Goal: Information Seeking & Learning: Understand process/instructions

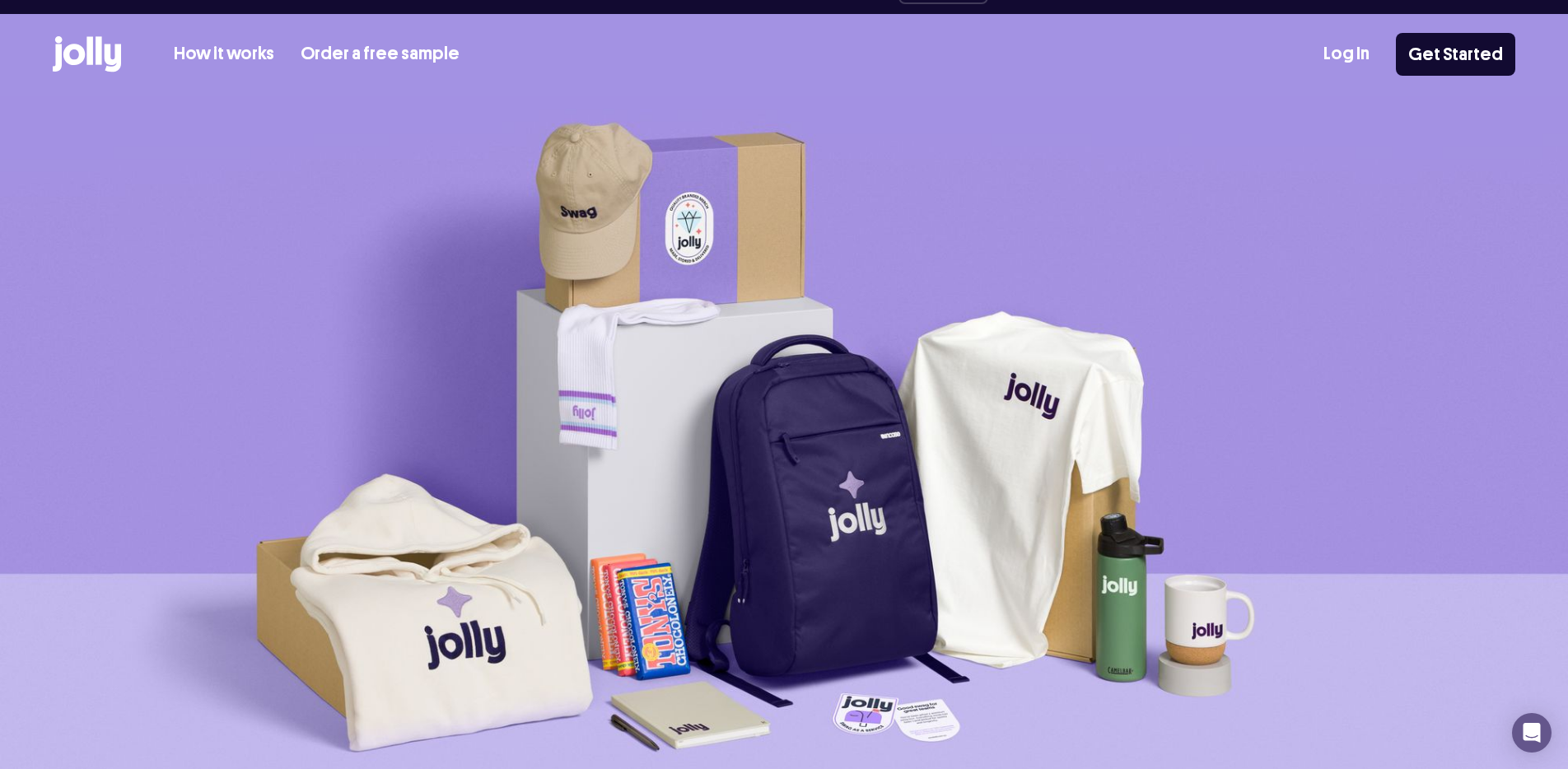
drag, startPoint x: 844, startPoint y: 164, endPoint x: 487, endPoint y: 206, distance: 359.5
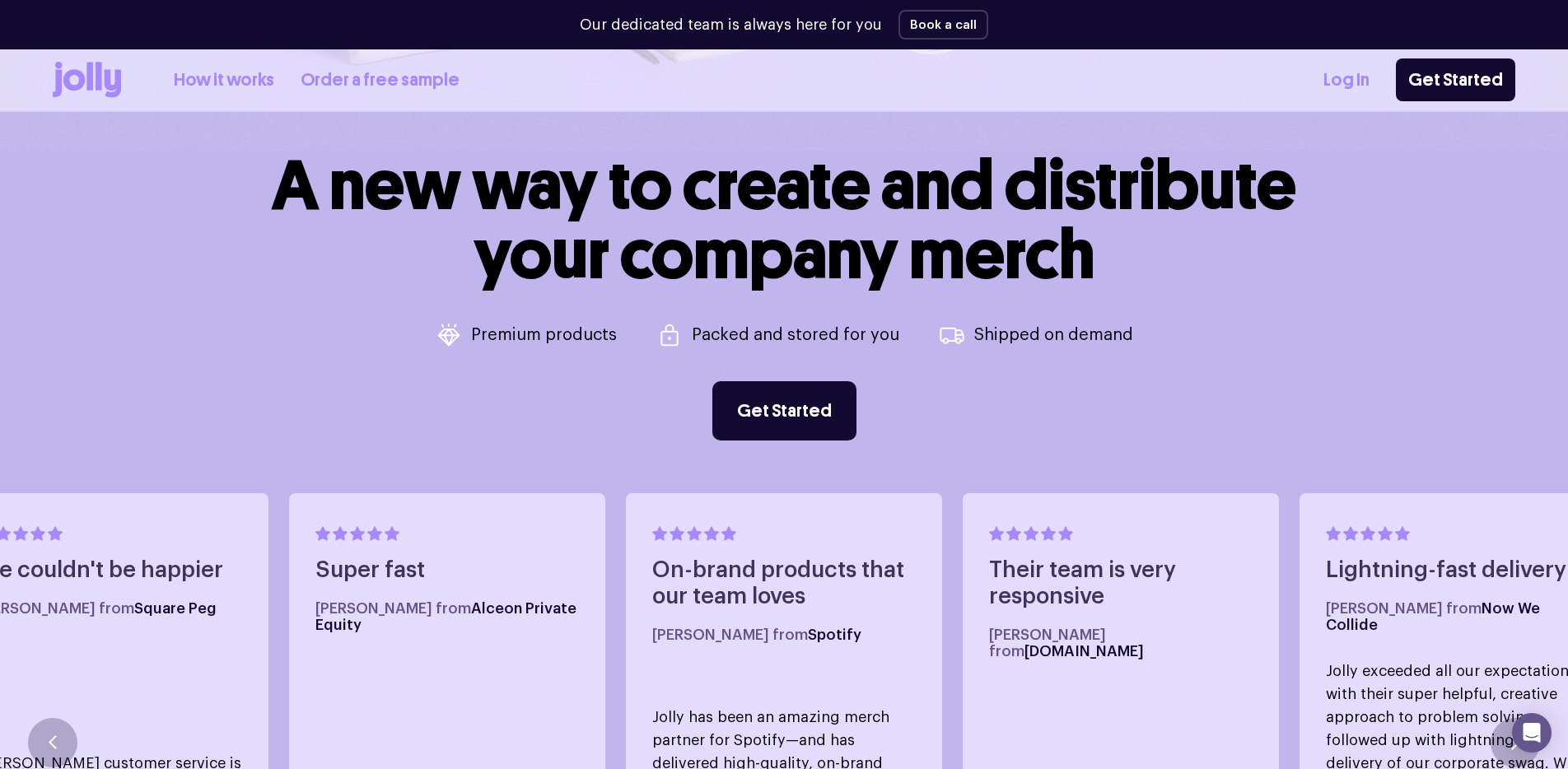
scroll to position [719, 0]
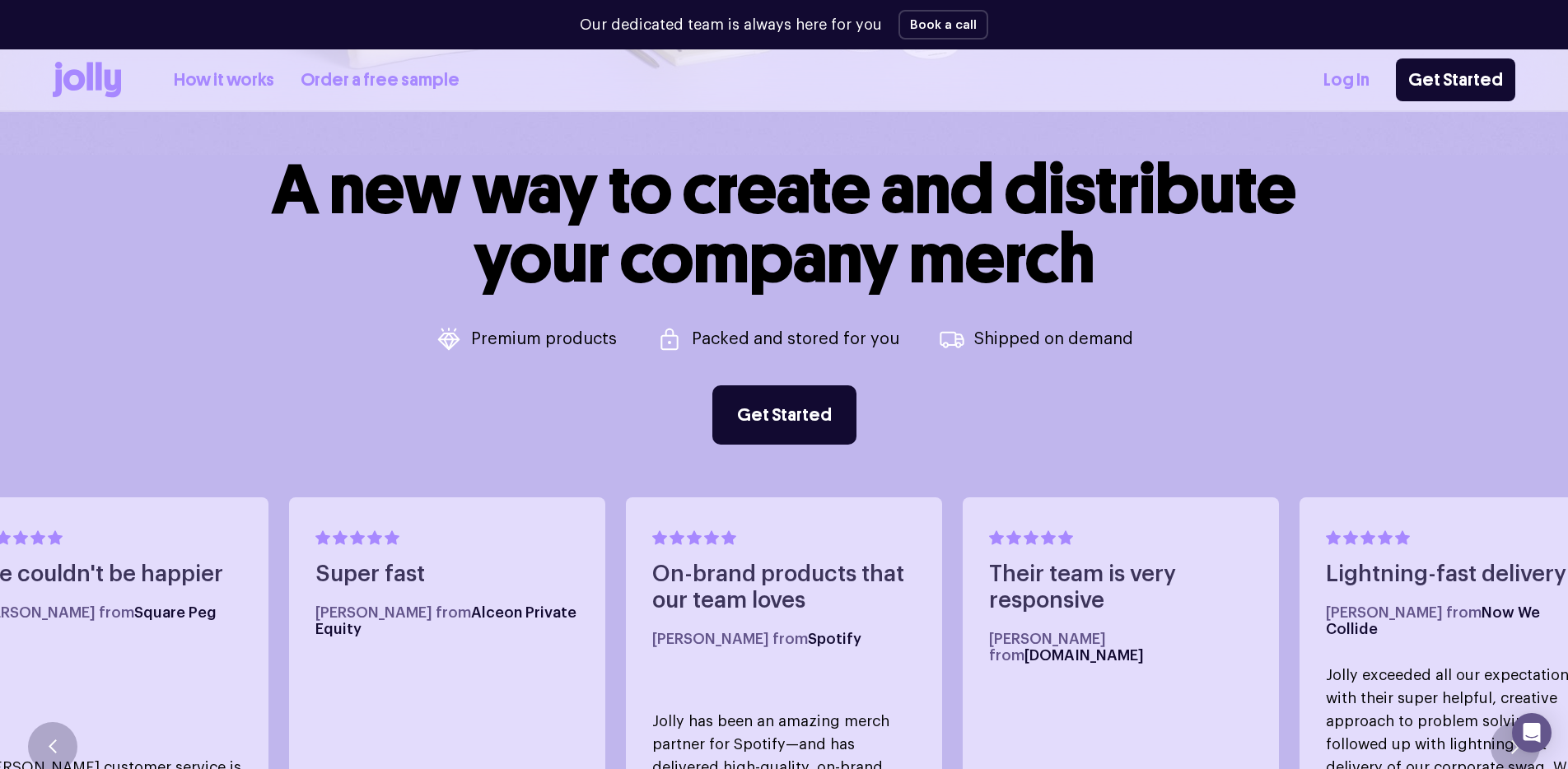
drag, startPoint x: 214, startPoint y: 172, endPoint x: 1301, endPoint y: 390, distance: 1108.6
click at [1301, 390] on div "A new way to create and distribute your company merch Premium products Packed a…" at bounding box center [784, 299] width 1463 height 290
click at [1167, 459] on div "A new way to create and distribute your company merch Premium products Packed a…" at bounding box center [784, 601] width 1568 height 894
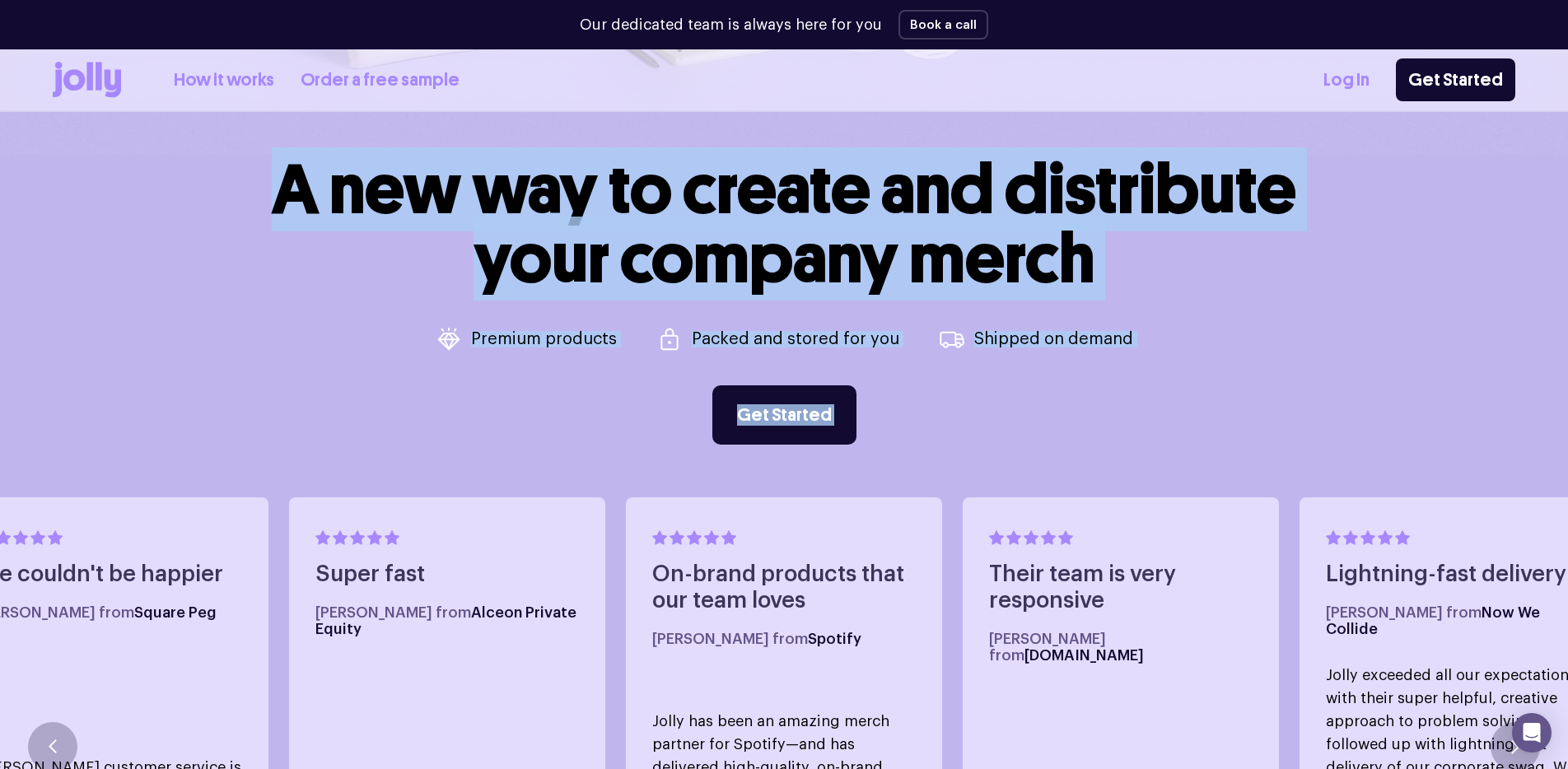
drag, startPoint x: 1145, startPoint y: 474, endPoint x: 175, endPoint y: 180, distance: 1013.6
click at [175, 180] on div "A new way to create and distribute your company merch Premium products Packed a…" at bounding box center [784, 601] width 1568 height 894
click at [175, 180] on div "A new way to create and distribute your company merch Premium products Packed a…" at bounding box center [784, 299] width 1463 height 290
drag, startPoint x: 919, startPoint y: 386, endPoint x: 1001, endPoint y: 407, distance: 84.6
click at [1001, 407] on div "A new way to create and distribute your company merch Premium products Packed a…" at bounding box center [784, 299] width 1463 height 290
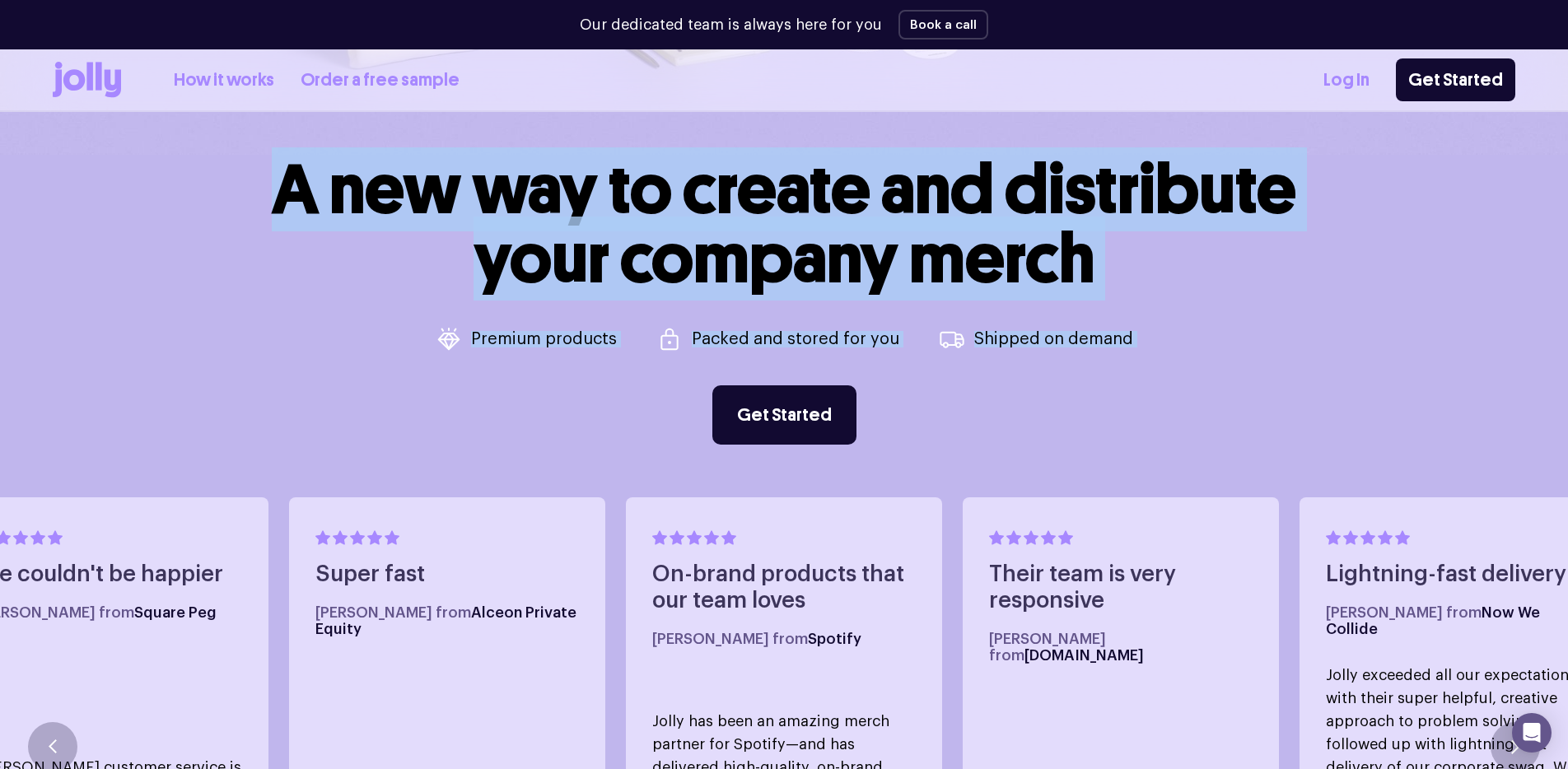
click at [1001, 407] on div "A new way to create and distribute your company merch Premium products Packed a…" at bounding box center [784, 299] width 1463 height 290
drag, startPoint x: 1049, startPoint y: 473, endPoint x: 207, endPoint y: 190, distance: 888.3
click at [207, 190] on div "A new way to create and distribute your company merch Premium products Packed a…" at bounding box center [784, 601] width 1568 height 894
click at [207, 190] on div "A new way to create and distribute your company merch Premium products Packed a…" at bounding box center [784, 299] width 1463 height 290
drag, startPoint x: 207, startPoint y: 190, endPoint x: 1047, endPoint y: 449, distance: 879.0
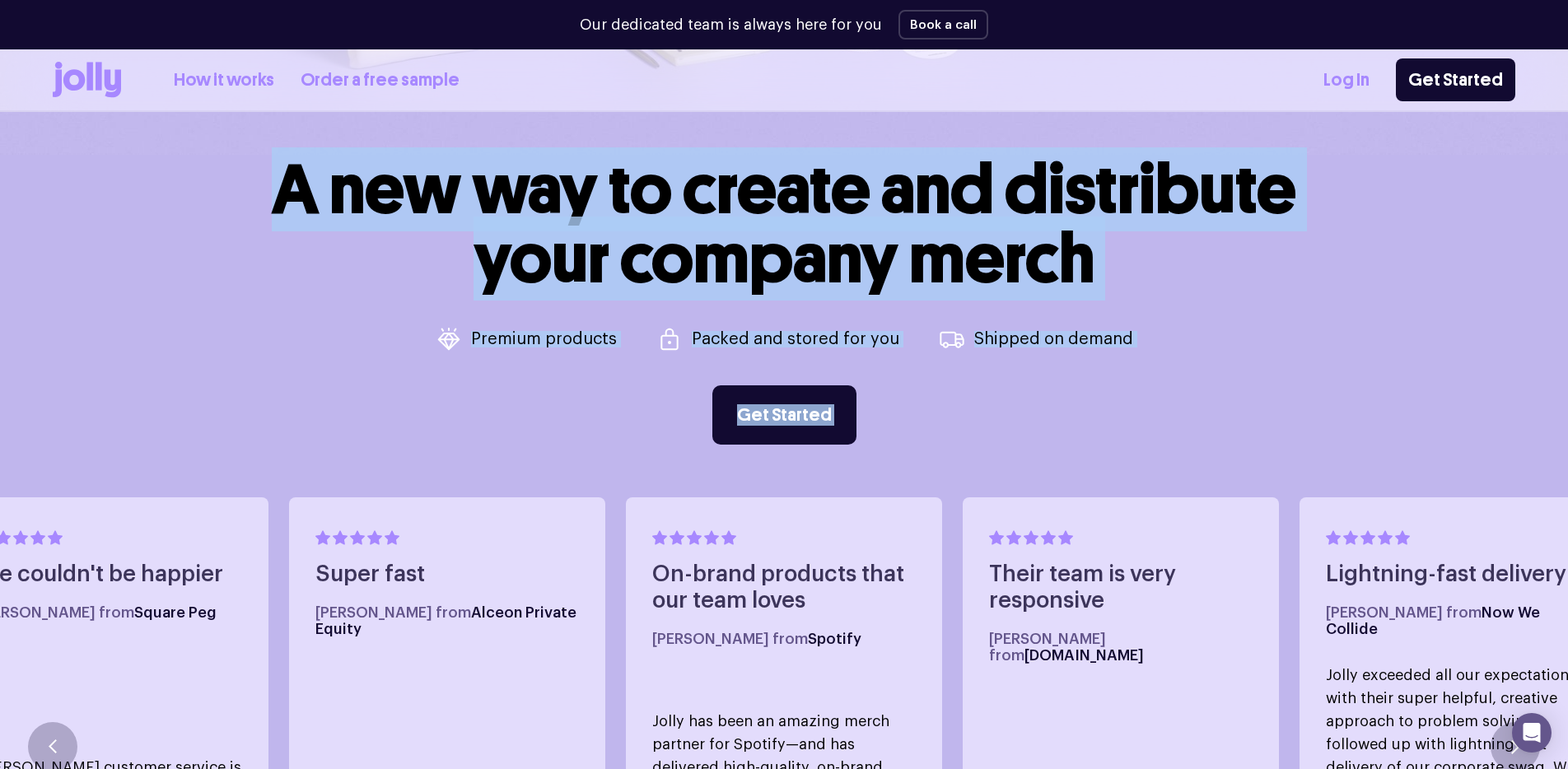
click at [1047, 449] on div "A new way to create and distribute your company merch Premium products Packed a…" at bounding box center [784, 601] width 1568 height 894
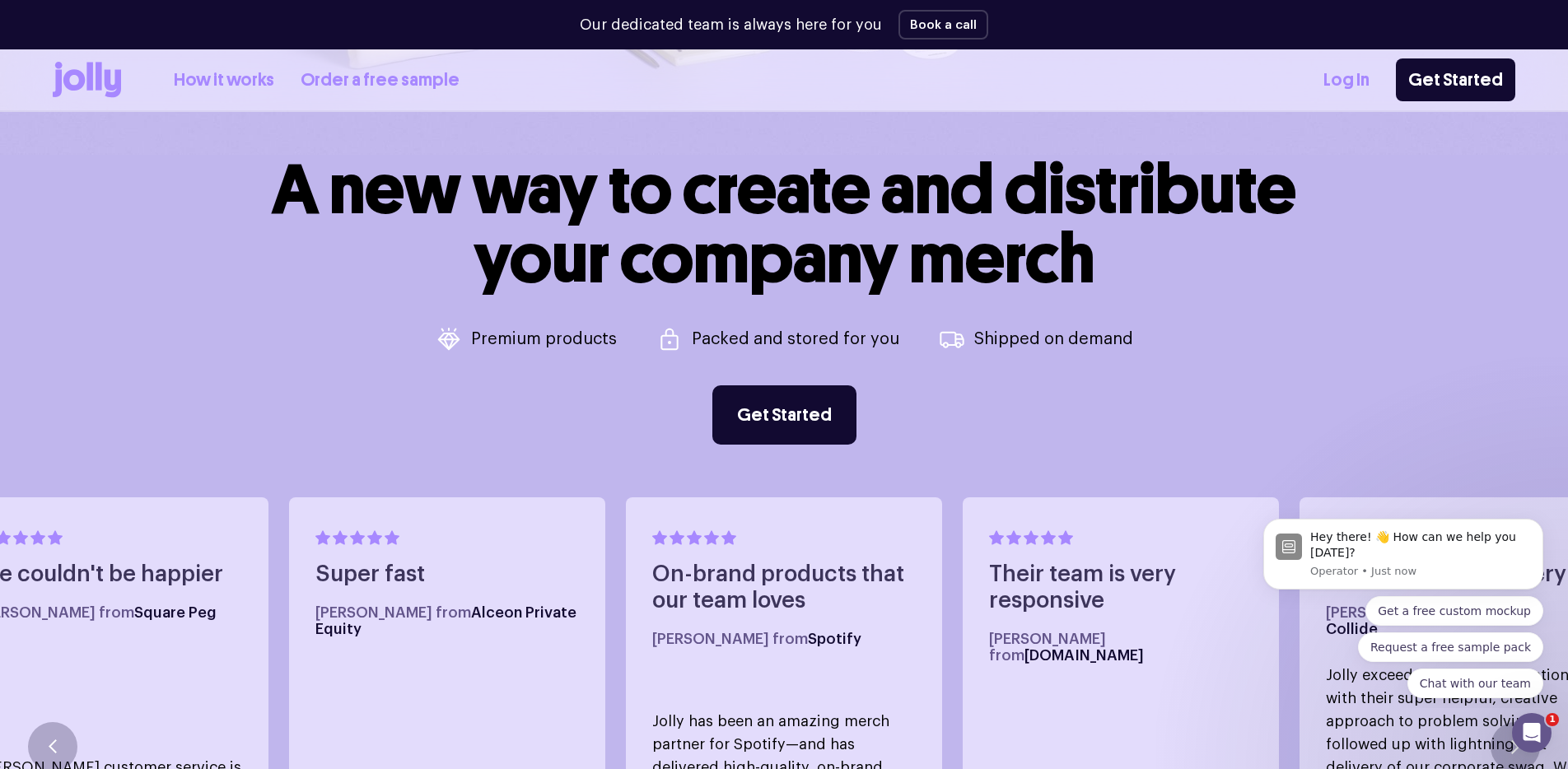
scroll to position [0, 0]
drag, startPoint x: 566, startPoint y: 414, endPoint x: 486, endPoint y: 420, distance: 80.2
click at [486, 420] on div "A new way to create and distribute your company merch Premium products Packed a…" at bounding box center [784, 299] width 1463 height 290
drag, startPoint x: 1237, startPoint y: 375, endPoint x: 132, endPoint y: 196, distance: 1119.4
click at [132, 196] on div "A new way to create and distribute your company merch Premium products Packed a…" at bounding box center [784, 299] width 1463 height 290
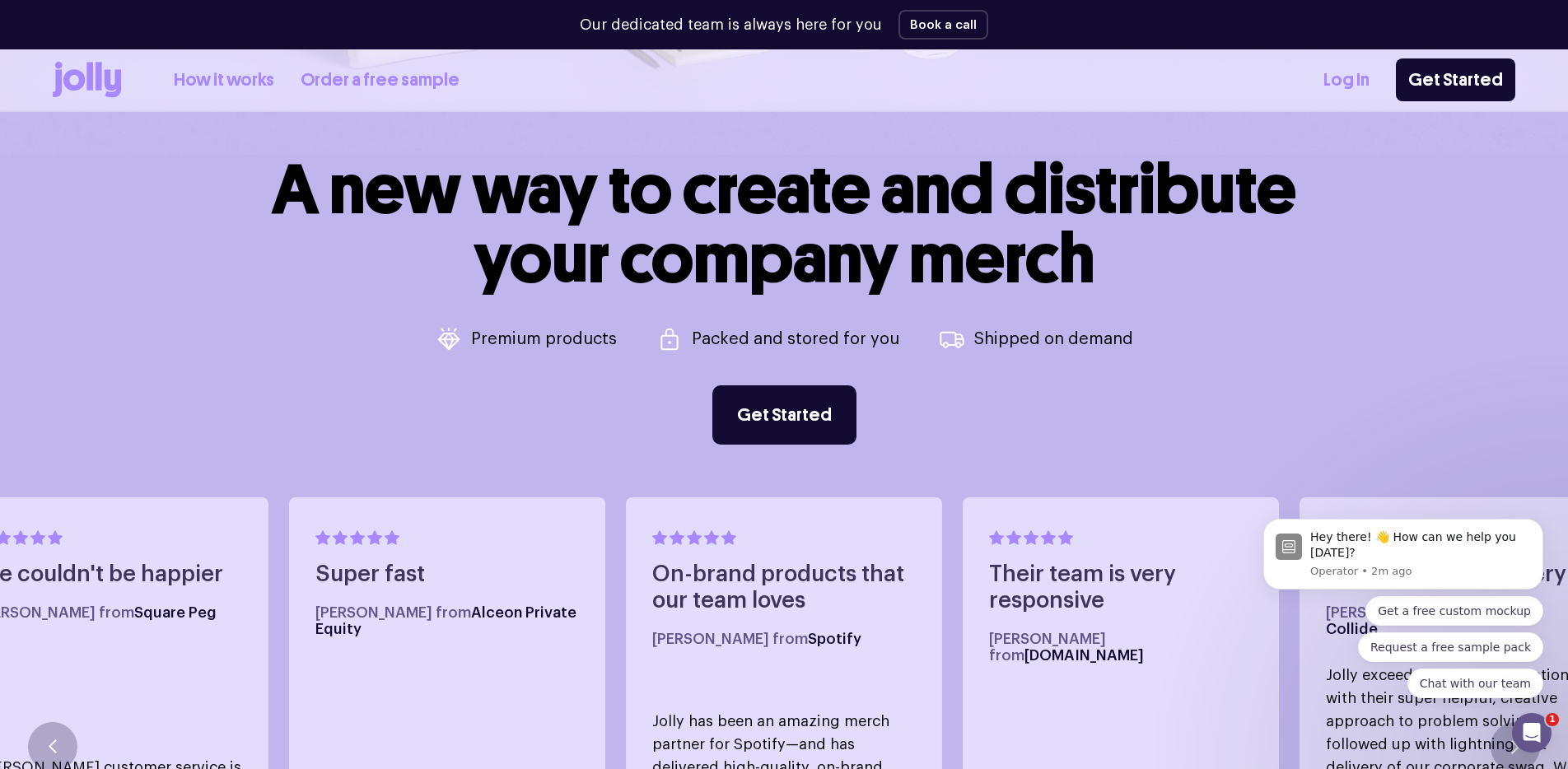
click at [146, 188] on div "A new way to create and distribute your company merch Premium products Packed a…" at bounding box center [784, 299] width 1463 height 290
drag, startPoint x: 185, startPoint y: 182, endPoint x: 1274, endPoint y: 439, distance: 1118.9
click at [1280, 440] on div "A new way to create and distribute your company merch Premium products Packed a…" at bounding box center [784, 299] width 1463 height 290
click at [1272, 440] on div "A new way to create and distribute your company merch Premium products Packed a…" at bounding box center [784, 299] width 1463 height 290
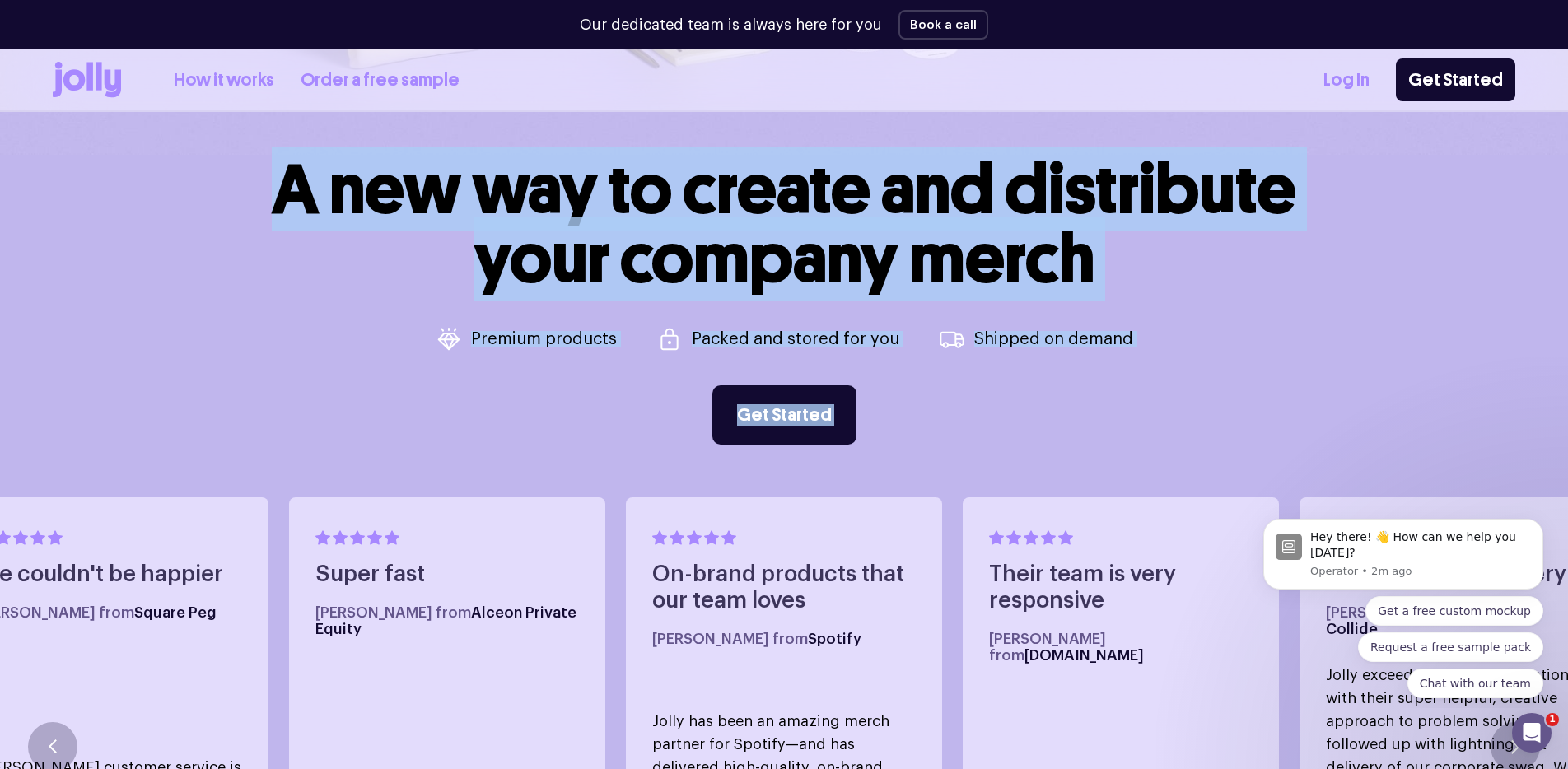
drag, startPoint x: 1129, startPoint y: 435, endPoint x: 279, endPoint y: 222, distance: 876.3
click at [279, 222] on div "A new way to create and distribute your company merch Premium products Packed a…" at bounding box center [784, 601] width 1568 height 894
click at [279, 222] on h1 "A new way to create and distribute your company merch" at bounding box center [783, 223] width 1024 height 138
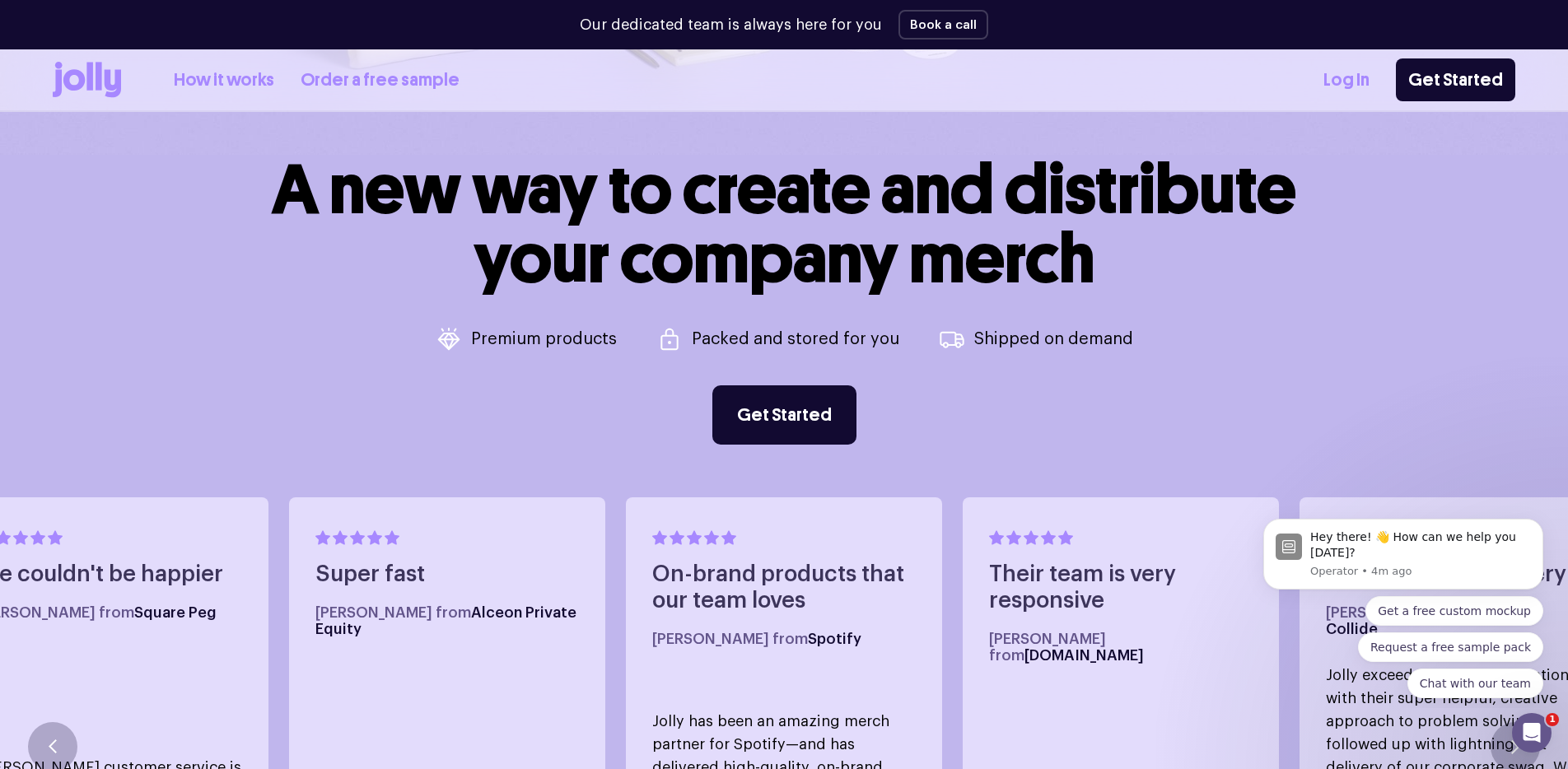
drag, startPoint x: 155, startPoint y: 166, endPoint x: 1229, endPoint y: 398, distance: 1098.8
click at [1229, 398] on div "A new way to create and distribute your company merch Premium products Packed a…" at bounding box center [784, 299] width 1463 height 290
drag, startPoint x: 1137, startPoint y: 359, endPoint x: 165, endPoint y: 182, distance: 988.0
click at [165, 182] on div "A new way to create and distribute your company merch Premium products Packed a…" at bounding box center [784, 299] width 1463 height 290
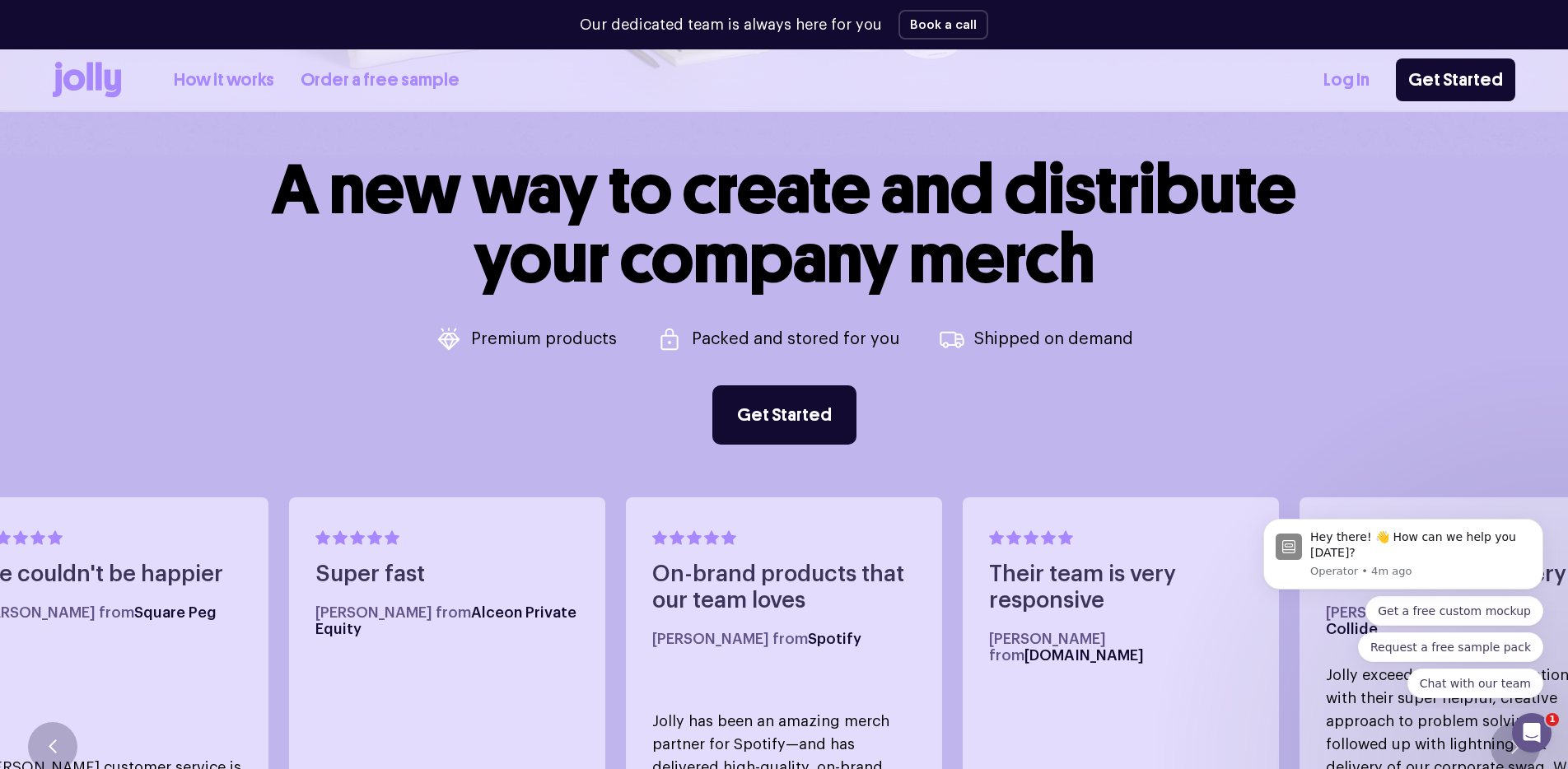
click at [165, 182] on div "A new way to create and distribute your company merch Premium products Packed a…" at bounding box center [784, 299] width 1463 height 290
click at [225, 83] on link "How it works" at bounding box center [224, 80] width 101 height 27
